Goal: Complete application form

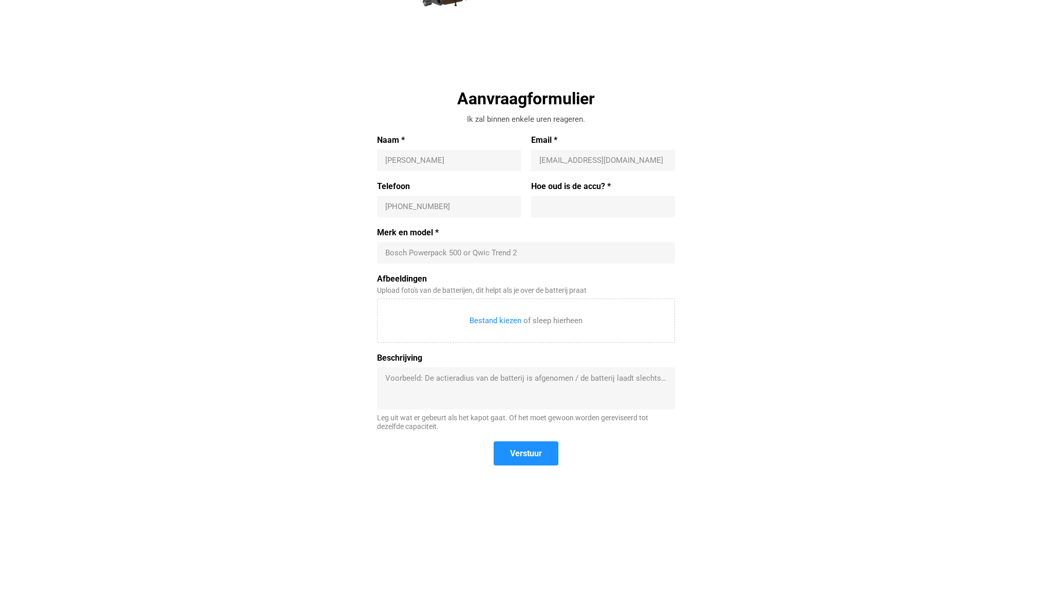
scroll to position [276, 0]
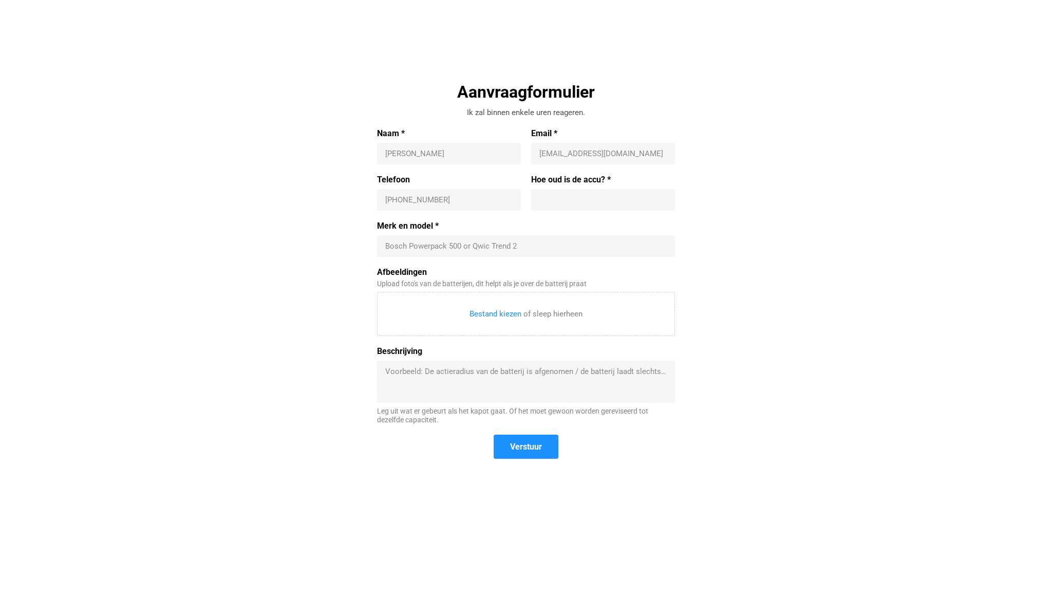
click at [457, 155] on input "Naam *" at bounding box center [448, 153] width 127 height 10
type input "[PERSON_NAME]"
type input "[EMAIL_ADDRESS][DOMAIN_NAME]"
click at [546, 199] on input "Hoe oud is de accu? *" at bounding box center [602, 200] width 127 height 10
type input "vier jaar ?"
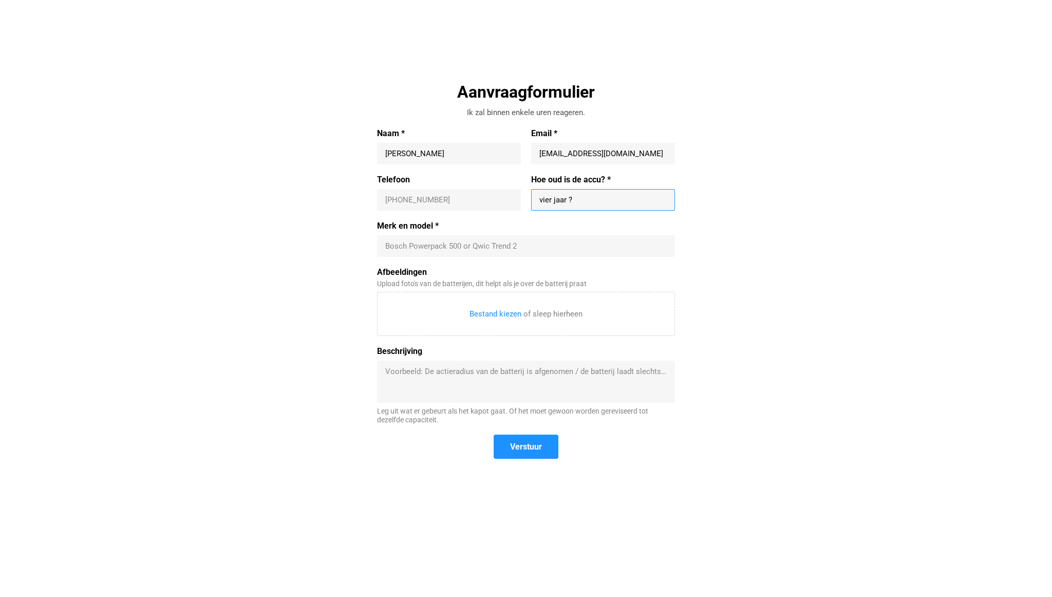
click at [459, 197] on input "Telefoon" at bounding box center [448, 200] width 127 height 10
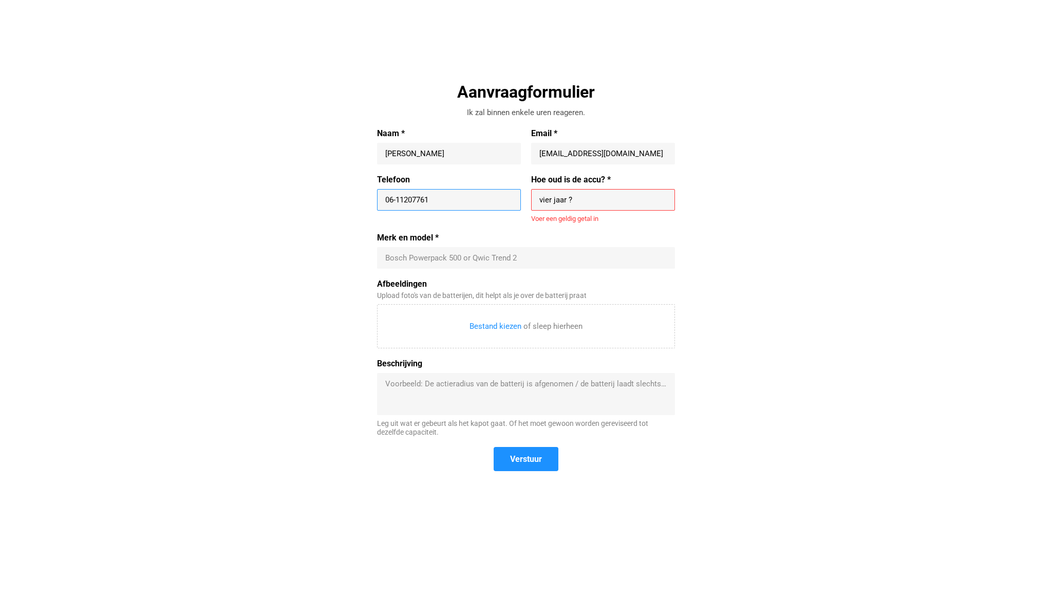
type input "06-11207761"
click at [443, 261] on input "Merk en model *" at bounding box center [525, 258] width 281 height 10
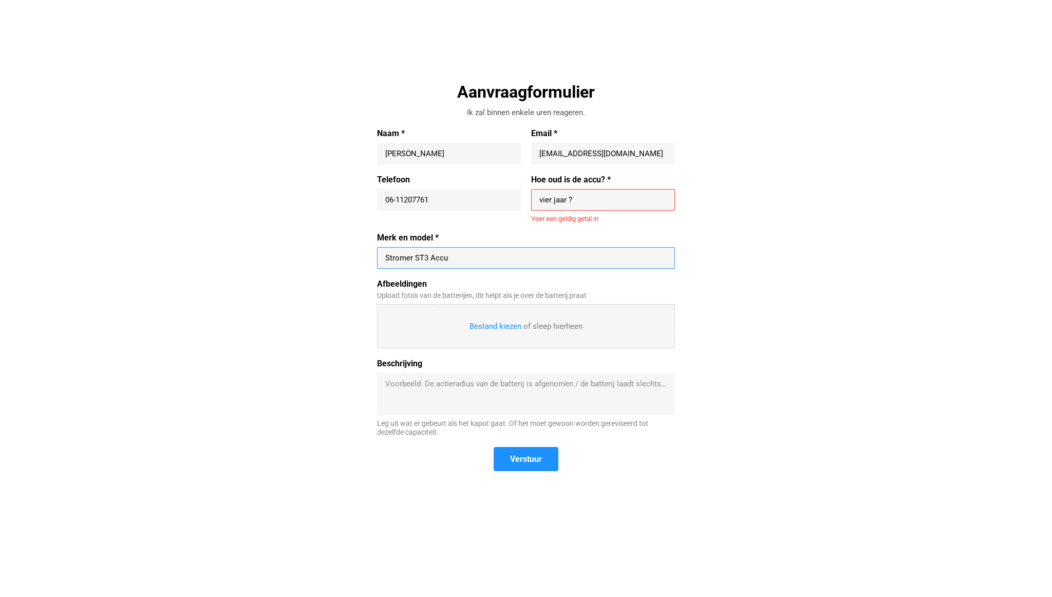
type input "Stromer ST3 Accu"
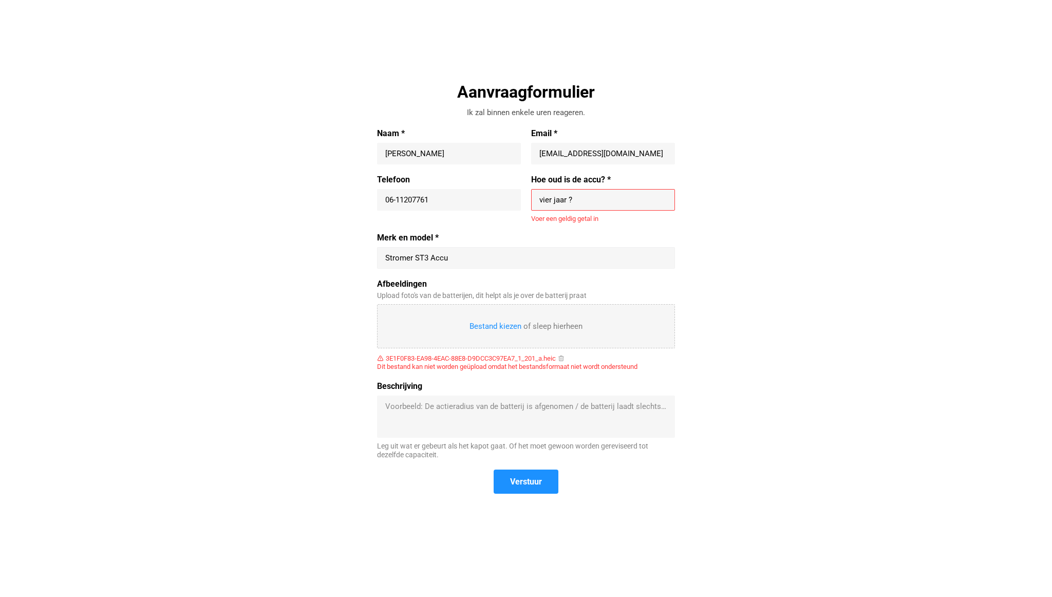
click at [504, 328] on input "Afbeeldingen" at bounding box center [526, 326] width 297 height 43
type input "C:\fakepath\IMG_6853.jpeg"
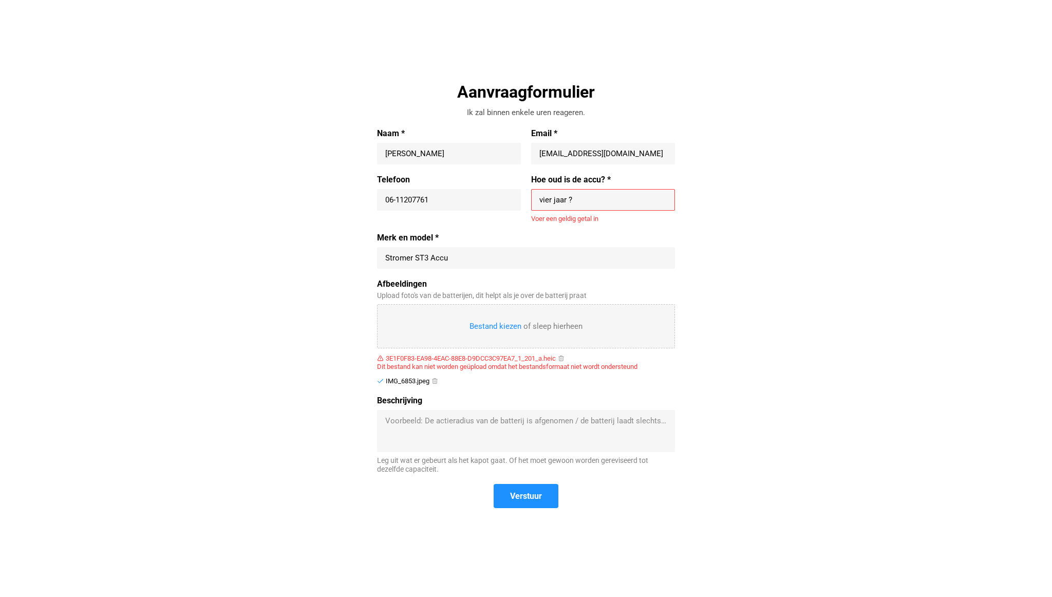
click at [501, 327] on input "Afbeeldingen" at bounding box center [526, 326] width 297 height 43
type input "C:\fakepath\[DATE]_accu-stromer.png"
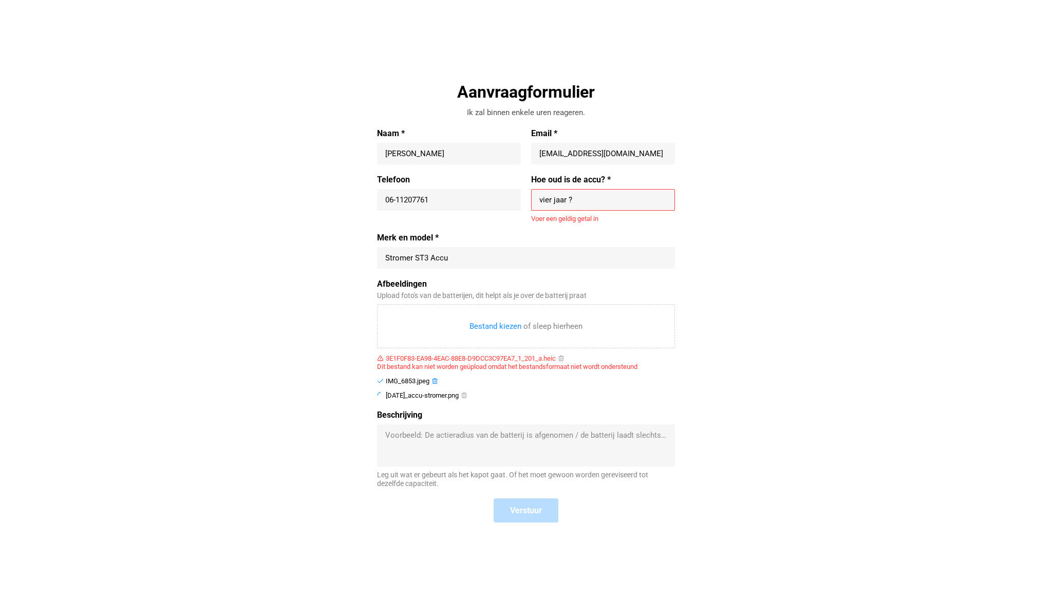
click at [434, 381] on icon at bounding box center [434, 381] width 7 height 7
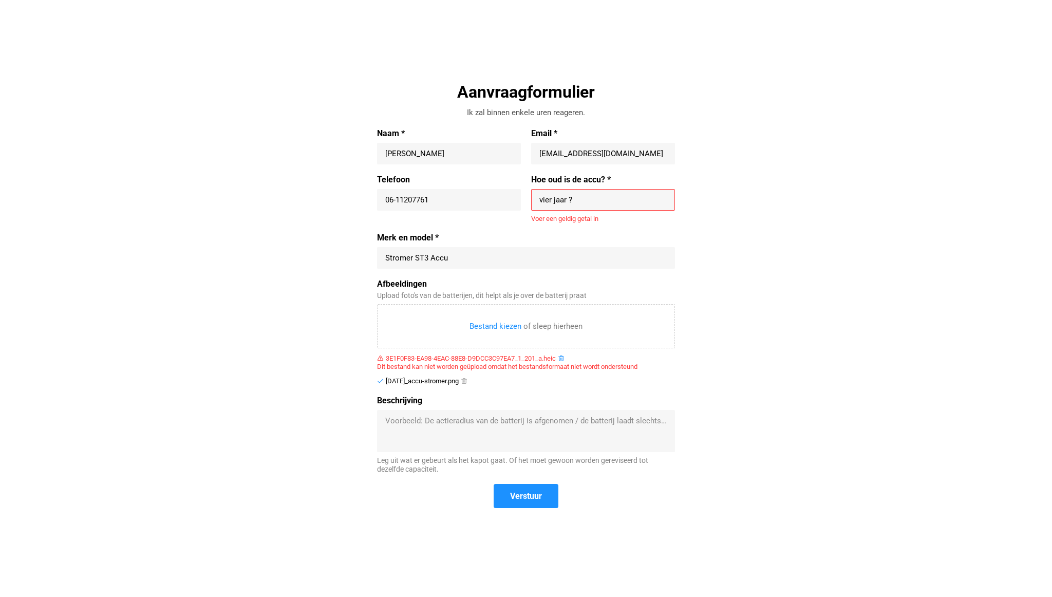
click at [563, 359] on icon at bounding box center [561, 358] width 7 height 7
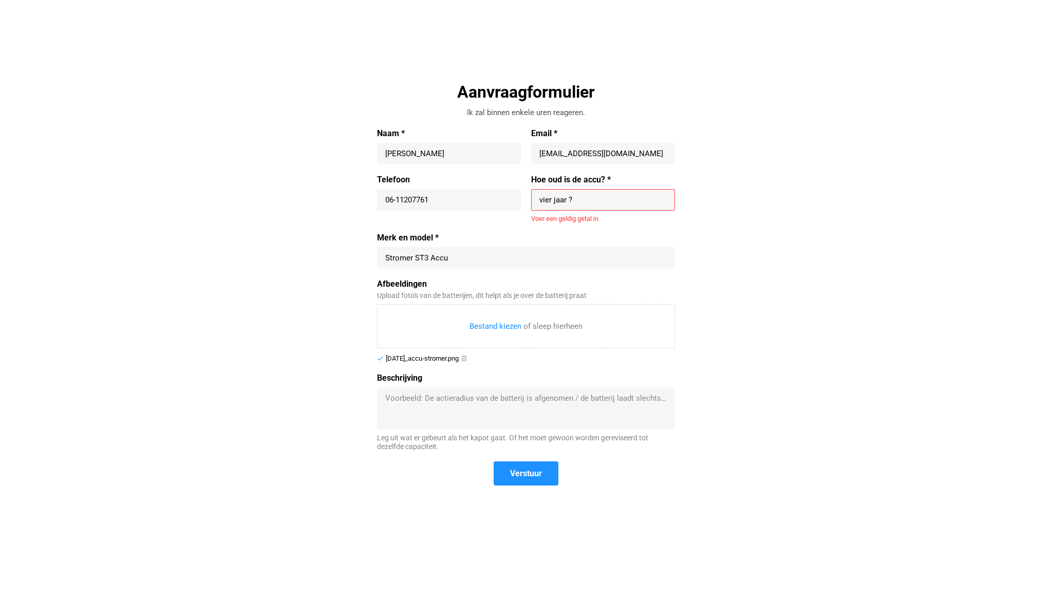
click at [506, 409] on textarea "Beschrijving" at bounding box center [525, 408] width 281 height 31
type textarea "Accu is volledig ontladen en wil niet meer opladen."
drag, startPoint x: 591, startPoint y: 198, endPoint x: 508, endPoint y: 200, distance: 82.7
click at [508, 200] on div "Telefoon 06-11207761 06-11207761 Hoe oud is de accu? * vier jaar ? vier jaar ? …" at bounding box center [526, 204] width 298 height 59
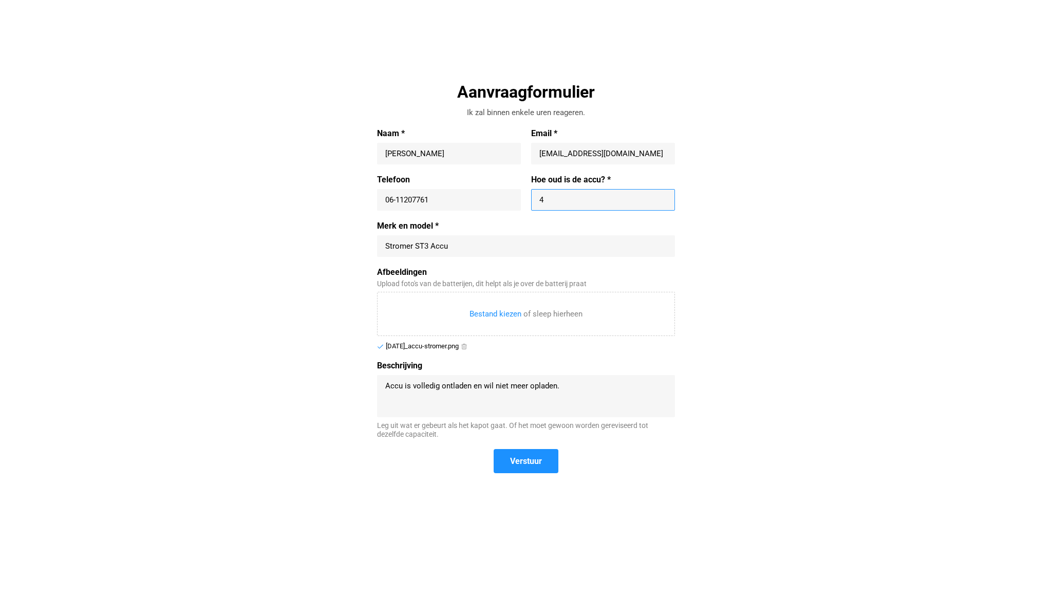
type input "4"
click at [324, 429] on div "Aanvraagformulier Ik zal binnen enkele uren reageren. Naam * [PERSON_NAME] Emai…" at bounding box center [526, 283] width 473 height 405
click at [531, 457] on span "Verstuur" at bounding box center [526, 461] width 32 height 11
